Goal: Task Accomplishment & Management: Manage account settings

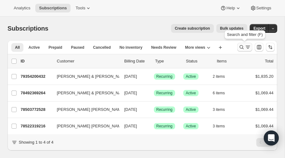
click at [241, 46] on icon "Search and filter results" at bounding box center [241, 47] width 6 height 6
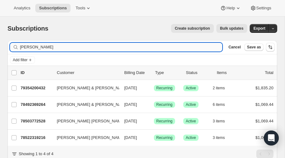
click at [57, 48] on input "wilcox" at bounding box center [121, 47] width 202 height 9
type input "w"
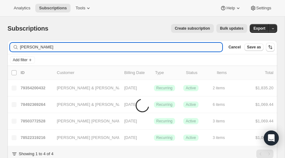
type input "ricky"
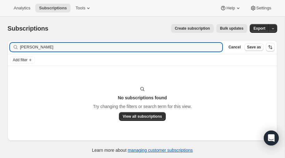
type input "Ricky smith"
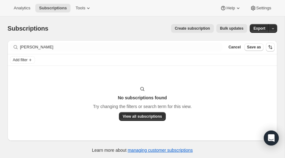
click at [196, 26] on span "Create subscription" at bounding box center [192, 28] width 35 height 5
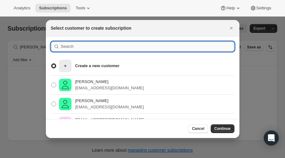
click at [79, 47] on input ":rc:" at bounding box center [147, 46] width 173 height 10
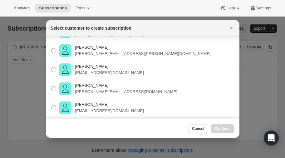
scroll to position [57, 0]
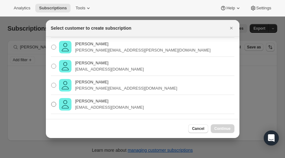
type input "ricky"
click at [51, 105] on span ":rc:" at bounding box center [53, 104] width 5 height 5
click at [51, 102] on input "Ricky Smith ricks09487@gmail.com" at bounding box center [51, 102] width 0 height 0
radio input "true"
click at [223, 129] on span "Continue" at bounding box center [222, 128] width 16 height 5
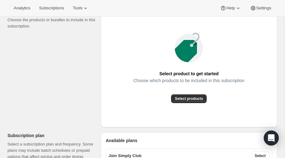
scroll to position [86, 0]
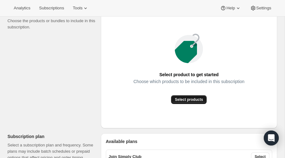
click at [191, 97] on span "Select products" at bounding box center [189, 99] width 28 height 5
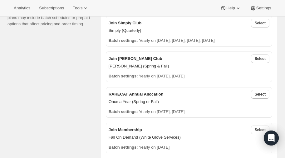
scroll to position [150, 0]
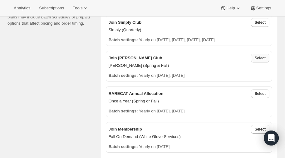
click at [258, 60] on button "Select" at bounding box center [260, 58] width 18 height 9
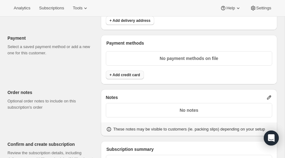
scroll to position [414, 0]
click at [131, 72] on span "+ Add credit card" at bounding box center [125, 74] width 31 height 5
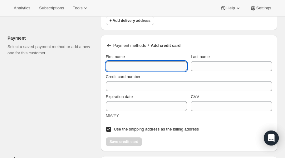
click at [132, 64] on input "First name" at bounding box center [146, 66] width 81 height 10
type input "Ricky E"
click at [231, 71] on div "Credit card number" at bounding box center [189, 81] width 166 height 20
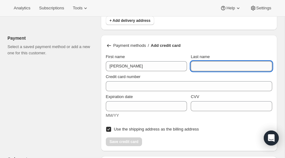
click at [229, 67] on input "Last name" at bounding box center [231, 66] width 81 height 10
type input "Smith"
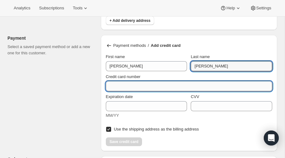
click at [188, 81] on input "Credit card number" at bounding box center [186, 86] width 161 height 10
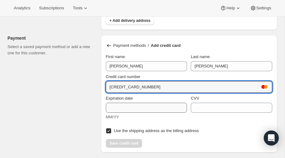
type input "5362 9331 0190 0416"
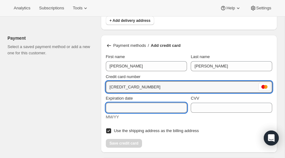
click at [154, 107] on input "Expiration date" at bounding box center [146, 108] width 81 height 10
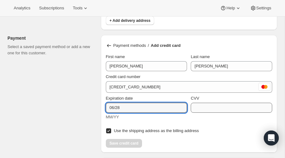
type input "06/28"
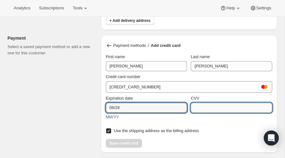
click at [231, 105] on input "CVV" at bounding box center [231, 108] width 81 height 10
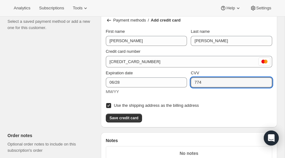
scroll to position [440, 0]
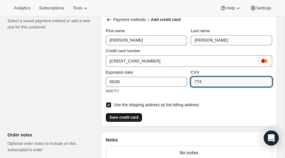
type input "774"
click at [121, 116] on span "Save credit card" at bounding box center [124, 117] width 29 height 5
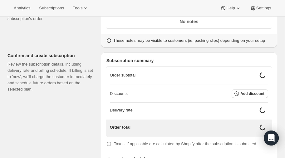
scroll to position [529, 0]
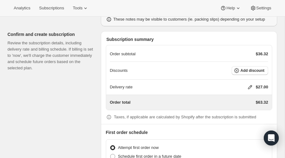
click at [248, 84] on icon at bounding box center [250, 87] width 6 height 6
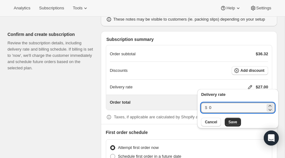
click at [212, 107] on input "0" at bounding box center [237, 108] width 56 height 10
type input "40"
click at [228, 122] on span "Save" at bounding box center [232, 121] width 9 height 5
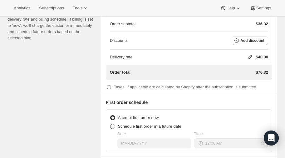
scroll to position [559, 0]
click at [112, 124] on span at bounding box center [112, 126] width 5 height 5
click at [110, 124] on input "Schedule first order in a future date" at bounding box center [110, 124] width 0 height 0
radio input "true"
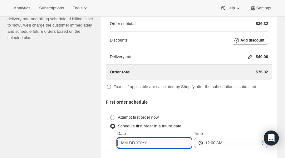
click at [148, 139] on input "Date" at bounding box center [154, 143] width 74 height 10
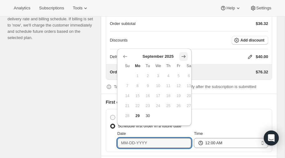
click at [184, 56] on icon "Show next month, October 2025" at bounding box center [183, 56] width 6 height 6
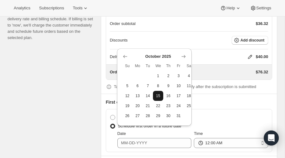
click at [158, 95] on span "15" at bounding box center [157, 95] width 5 height 5
type input "10-15-2025"
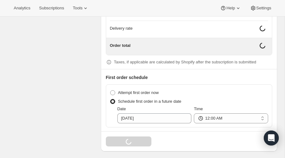
scroll to position [583, 0]
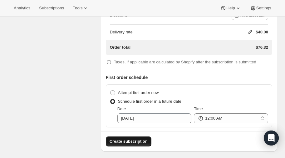
click at [130, 138] on span "Create subscription" at bounding box center [129, 141] width 38 height 6
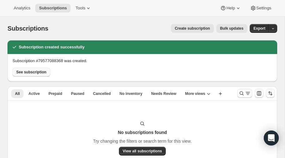
click at [38, 72] on span "See subscription" at bounding box center [31, 72] width 30 height 5
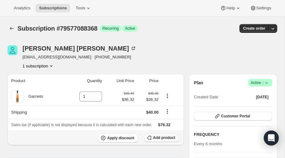
click at [161, 139] on span "Add product" at bounding box center [164, 137] width 22 height 5
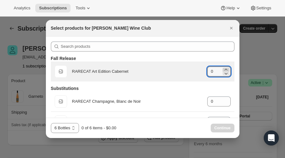
click at [227, 69] on icon ":r7f:" at bounding box center [226, 69] width 6 height 6
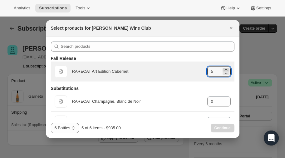
click at [227, 69] on icon ":r7f:" at bounding box center [226, 69] width 6 height 6
type input "6"
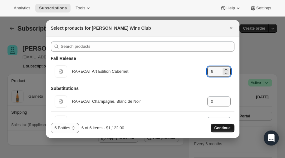
click at [221, 128] on span "Continue" at bounding box center [222, 127] width 16 height 5
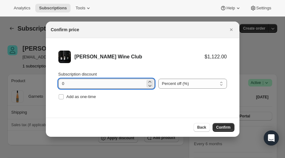
click at [97, 83] on input "0" at bounding box center [101, 84] width 87 height 10
type input "20"
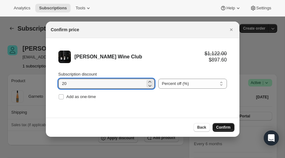
click at [224, 127] on span "Confirm" at bounding box center [223, 127] width 14 height 5
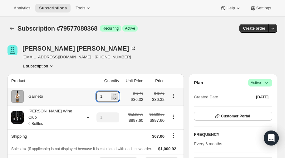
click at [111, 99] on icon at bounding box center [114, 98] width 6 height 6
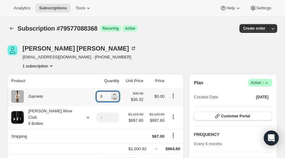
type input "1"
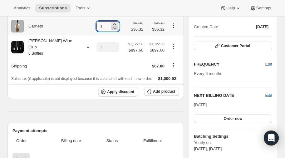
scroll to position [70, 0]
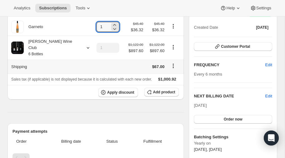
click at [173, 64] on icon "Shipping actions" at bounding box center [173, 64] width 1 height 1
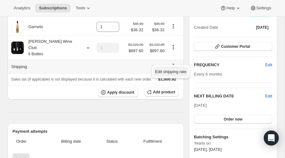
click at [168, 70] on span "Edit shipping rate" at bounding box center [170, 71] width 31 height 5
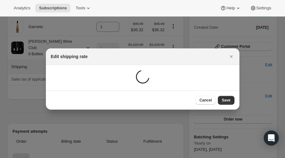
scroll to position [0, 0]
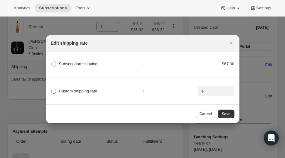
click at [54, 92] on span ":rbe:" at bounding box center [53, 91] width 5 height 5
click at [51, 89] on input "Custom shipping rate" at bounding box center [51, 89] width 0 height 0
radio input "true"
click at [213, 93] on input ":rbe:" at bounding box center [214, 91] width 19 height 10
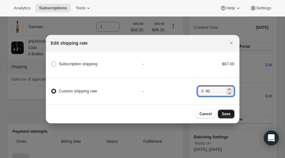
type input "40"
click at [230, 110] on button "Save" at bounding box center [226, 114] width 16 height 9
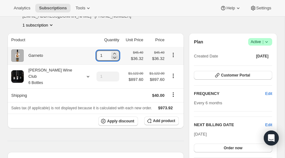
click at [113, 57] on icon at bounding box center [114, 58] width 3 height 2
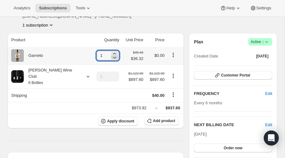
type input "0"
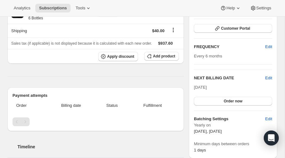
scroll to position [117, 0]
click at [268, 76] on span "Edit" at bounding box center [268, 78] width 7 height 6
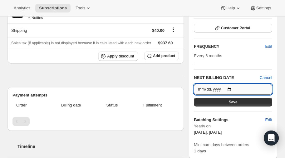
click at [232, 86] on input "2026-03-20" at bounding box center [233, 89] width 78 height 11
type input "2025-10-15"
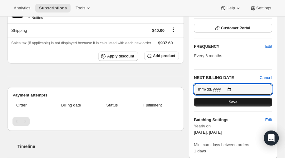
click at [232, 102] on span "Save" at bounding box center [233, 102] width 9 height 5
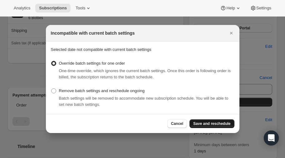
click at [205, 124] on span "Save and reschedule" at bounding box center [211, 123] width 37 height 5
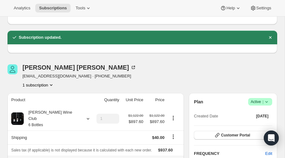
scroll to position [0, 0]
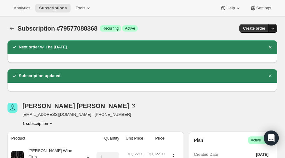
click at [272, 27] on icon "button" at bounding box center [273, 28] width 6 height 6
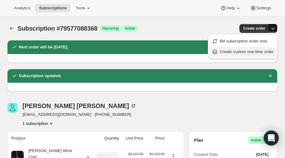
click at [237, 51] on span "Create custom one-time order" at bounding box center [247, 51] width 54 height 5
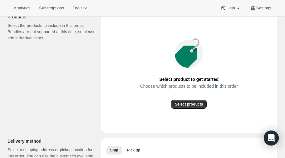
scroll to position [81, 0]
click at [186, 104] on span "Select products" at bounding box center [189, 104] width 28 height 5
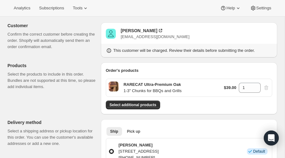
scroll to position [0, 0]
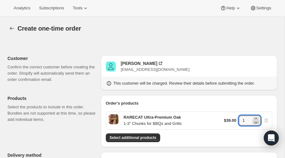
click at [255, 124] on icon at bounding box center [256, 122] width 6 height 6
click at [255, 118] on icon at bounding box center [256, 118] width 6 height 6
click at [256, 123] on icon at bounding box center [256, 122] width 6 height 6
type input "1"
click at [256, 123] on icon at bounding box center [256, 122] width 6 height 6
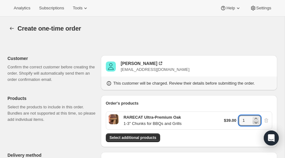
click at [256, 123] on icon at bounding box center [256, 122] width 6 height 6
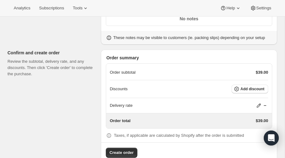
scroll to position [281, 0]
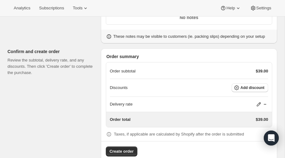
click at [259, 102] on icon at bounding box center [259, 104] width 6 height 6
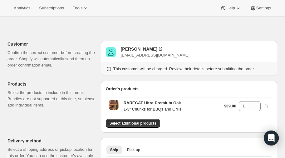
scroll to position [14, 0]
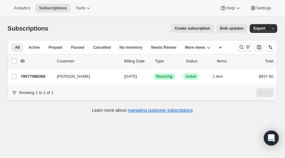
click at [241, 45] on icon "Search and filter results" at bounding box center [241, 47] width 6 height 6
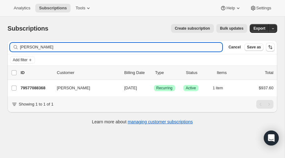
click at [54, 45] on input "[PERSON_NAME]" at bounding box center [121, 47] width 202 height 9
type input "R"
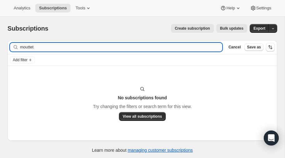
click at [48, 48] on input "mouttet" at bounding box center [121, 47] width 202 height 9
click at [43, 46] on input "moutett" at bounding box center [121, 47] width 202 height 9
click at [41, 47] on input "moute" at bounding box center [121, 47] width 202 height 9
type input "mout"
click at [199, 27] on span "Create subscription" at bounding box center [192, 28] width 35 height 5
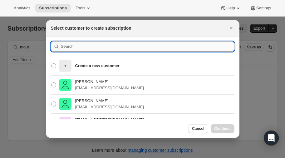
click at [78, 47] on input ":rc:" at bounding box center [147, 46] width 173 height 10
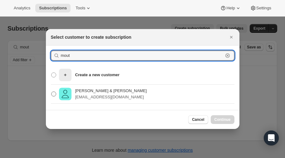
type input "mout"
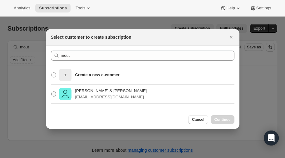
click at [53, 94] on span ":rc:" at bounding box center [53, 93] width 5 height 5
click at [51, 92] on input "Charles & Hayley Mouttet camouttet@gmail.com" at bounding box center [51, 91] width 0 height 0
radio input "true"
click at [224, 119] on span "Continue" at bounding box center [222, 119] width 16 height 5
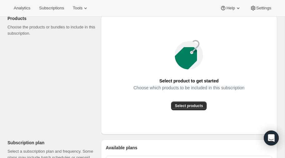
scroll to position [80, 0]
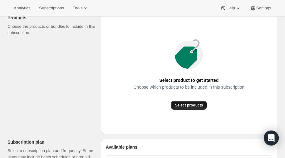
click at [188, 104] on span "Select products" at bounding box center [189, 105] width 28 height 5
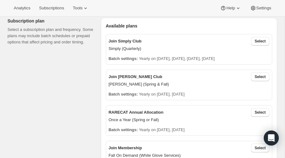
scroll to position [132, 0]
click at [261, 75] on span "Select" at bounding box center [260, 76] width 11 height 5
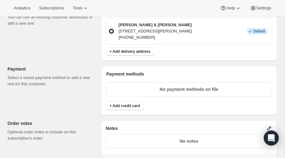
scroll to position [385, 0]
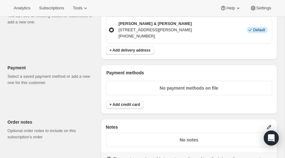
click at [124, 103] on span "+ Add credit card" at bounding box center [125, 104] width 31 height 5
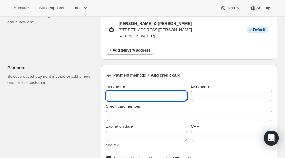
click at [125, 92] on input "First name" at bounding box center [146, 96] width 81 height 10
type input "Charles & Hayley"
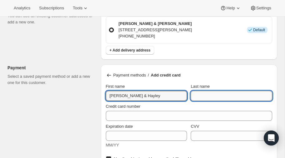
click at [211, 91] on input "Last name" at bounding box center [231, 96] width 81 height 10
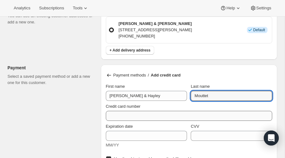
type input "Mouttet"
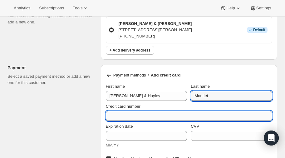
click at [138, 115] on input "Credit card number" at bounding box center [186, 116] width 161 height 10
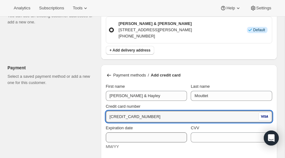
type input "4400 6683 7326 8392"
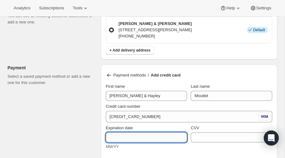
click at [127, 133] on input "Expiration date" at bounding box center [146, 137] width 81 height 10
type input "02/29"
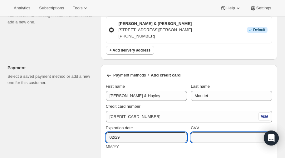
click at [225, 136] on input "CVV" at bounding box center [231, 137] width 81 height 10
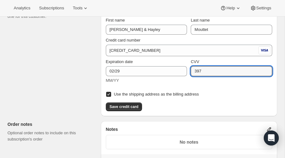
scroll to position [451, 0]
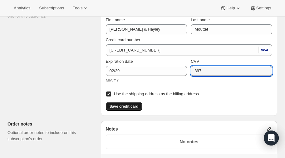
type input "397"
click at [127, 105] on span "Save credit card" at bounding box center [124, 106] width 29 height 5
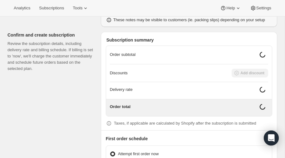
scroll to position [528, 0]
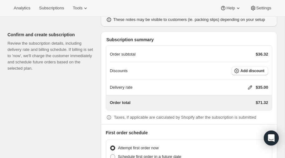
click at [248, 84] on icon at bounding box center [250, 87] width 6 height 6
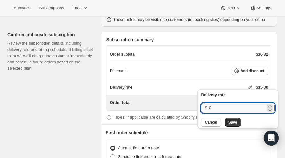
click at [228, 110] on input "0" at bounding box center [237, 108] width 56 height 10
type input "40"
click at [234, 123] on span "Save" at bounding box center [232, 122] width 9 height 5
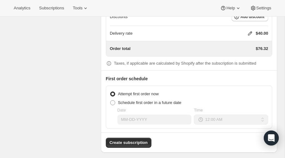
scroll to position [583, 0]
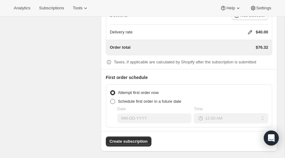
click at [113, 99] on span at bounding box center [112, 101] width 5 height 5
click at [110, 99] on input "Schedule first order in a future date" at bounding box center [110, 99] width 0 height 0
radio input "true"
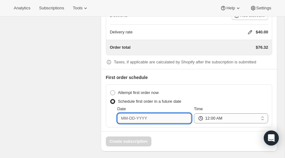
click at [144, 117] on input "Date" at bounding box center [154, 118] width 74 height 10
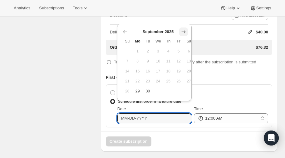
click at [184, 32] on icon "Show next month, October 2025" at bounding box center [183, 32] width 6 height 6
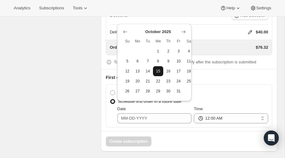
click at [160, 70] on span "15" at bounding box center [157, 71] width 5 height 5
type input "10-15-2025"
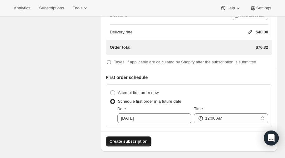
click at [135, 138] on span "Create subscription" at bounding box center [129, 141] width 38 height 6
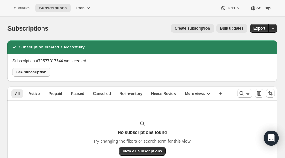
click at [31, 71] on span "See subscription" at bounding box center [31, 72] width 30 height 5
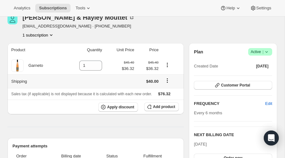
scroll to position [32, 0]
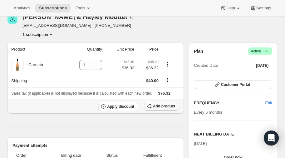
click at [168, 105] on span "Add product" at bounding box center [164, 106] width 22 height 5
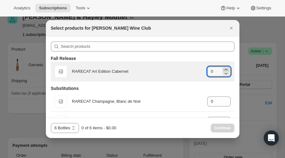
click at [226, 69] on icon ":r6n:" at bounding box center [226, 69] width 6 height 6
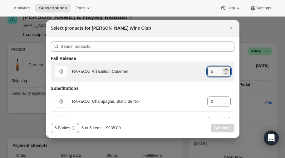
click at [226, 69] on icon ":r6n:" at bounding box center [226, 69] width 6 height 6
type input "6"
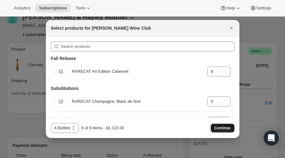
click at [223, 127] on span "Continue" at bounding box center [222, 127] width 16 height 5
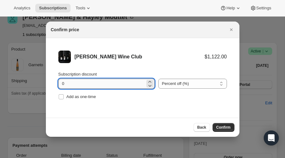
click at [102, 83] on input "0" at bounding box center [101, 84] width 87 height 10
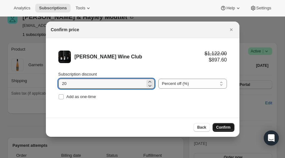
type input "20"
click at [225, 129] on span "Confirm" at bounding box center [223, 127] width 14 height 5
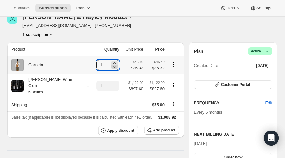
click at [113, 67] on icon at bounding box center [114, 67] width 3 height 2
type input "0"
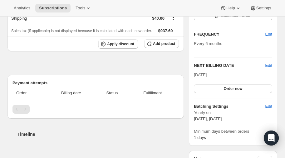
scroll to position [100, 0]
click at [270, 64] on span "Edit" at bounding box center [268, 65] width 7 height 6
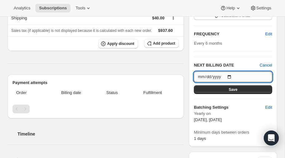
click at [231, 74] on input "2026-03-20" at bounding box center [233, 76] width 78 height 11
type input "2025-10-15"
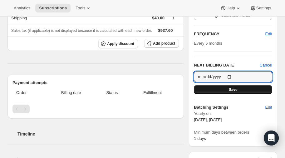
click at [231, 88] on span "Save" at bounding box center [233, 89] width 9 height 5
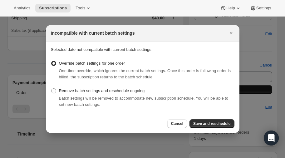
scroll to position [0, 0]
click at [208, 126] on button "Save and reschedule" at bounding box center [211, 123] width 45 height 9
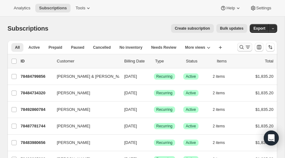
click at [241, 46] on icon "Search and filter results" at bounding box center [241, 47] width 6 height 6
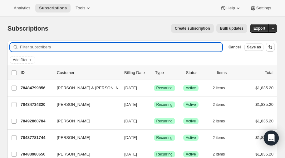
click at [52, 48] on input "Filter subscribers" at bounding box center [121, 47] width 202 height 9
type input "elliott"
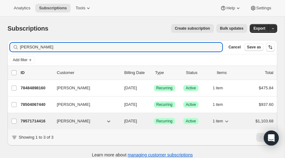
click at [39, 119] on p "79571714416" at bounding box center [36, 121] width 31 height 6
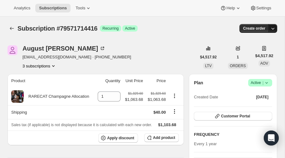
click at [274, 27] on icon "button" at bounding box center [273, 28] width 6 height 6
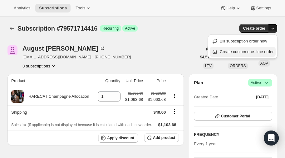
click at [249, 52] on span "Create custom one-time order" at bounding box center [247, 51] width 54 height 5
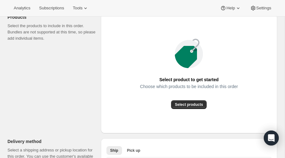
scroll to position [84, 0]
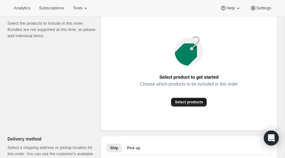
click at [187, 102] on span "Select products" at bounding box center [189, 102] width 28 height 5
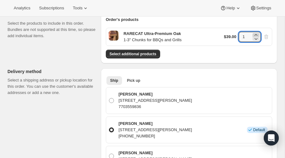
click at [256, 33] on icon at bounding box center [256, 35] width 6 height 6
type input "2"
click at [141, 53] on span "Select additional products" at bounding box center [133, 53] width 47 height 5
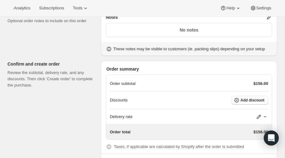
scroll to position [343, 0]
click at [259, 115] on icon at bounding box center [259, 117] width 4 height 4
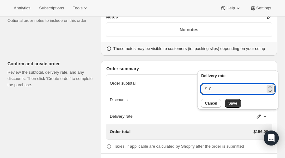
click at [220, 89] on input "0" at bounding box center [237, 89] width 56 height 10
type input "28"
click at [231, 100] on button "Save" at bounding box center [233, 103] width 16 height 9
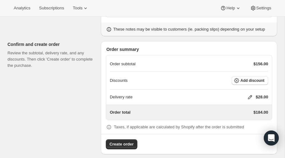
scroll to position [366, 0]
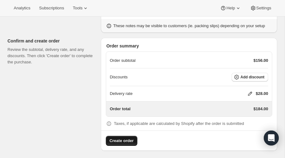
click at [124, 138] on span "Create order" at bounding box center [122, 141] width 24 height 6
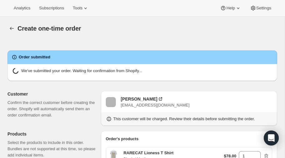
radio input "true"
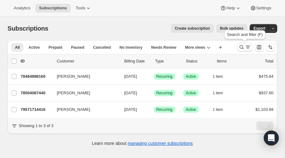
click at [241, 46] on icon "Search and filter results" at bounding box center [241, 47] width 6 height 6
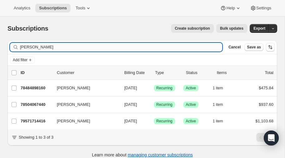
click at [42, 47] on input "[PERSON_NAME]" at bounding box center [121, 47] width 202 height 9
type input "e"
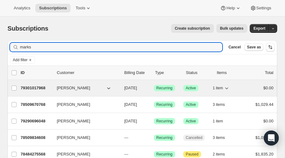
type input "marks"
click at [38, 86] on p "79301017968" at bounding box center [36, 88] width 31 height 6
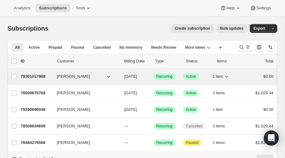
click at [32, 74] on p "79301017968" at bounding box center [36, 76] width 31 height 6
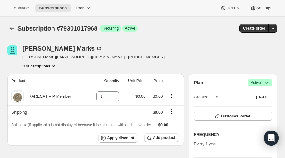
click at [54, 65] on icon "Product actions" at bounding box center [53, 66] width 6 height 6
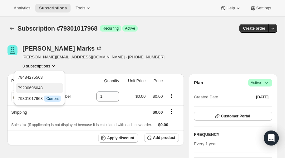
click at [38, 85] on span "79290696048" at bounding box center [39, 88] width 43 height 6
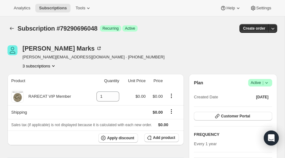
click at [54, 65] on icon "Product actions" at bounding box center [53, 66] width 6 height 6
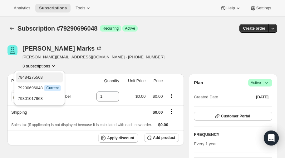
click at [37, 76] on span "78484275568" at bounding box center [30, 77] width 25 height 5
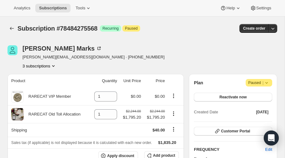
click at [55, 65] on icon "Product actions" at bounding box center [53, 66] width 6 height 6
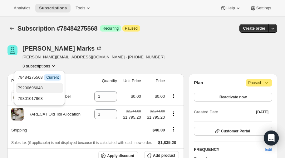
click at [40, 87] on span "79290696048" at bounding box center [30, 87] width 25 height 5
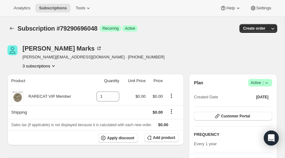
click at [54, 66] on icon "Product actions" at bounding box center [53, 66] width 2 height 2
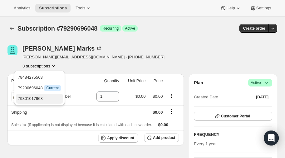
click at [43, 97] on span "79301017968" at bounding box center [30, 98] width 25 height 5
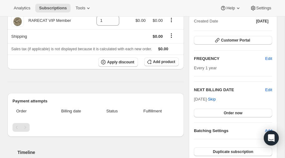
scroll to position [76, 0]
